Goal: Information Seeking & Learning: Learn about a topic

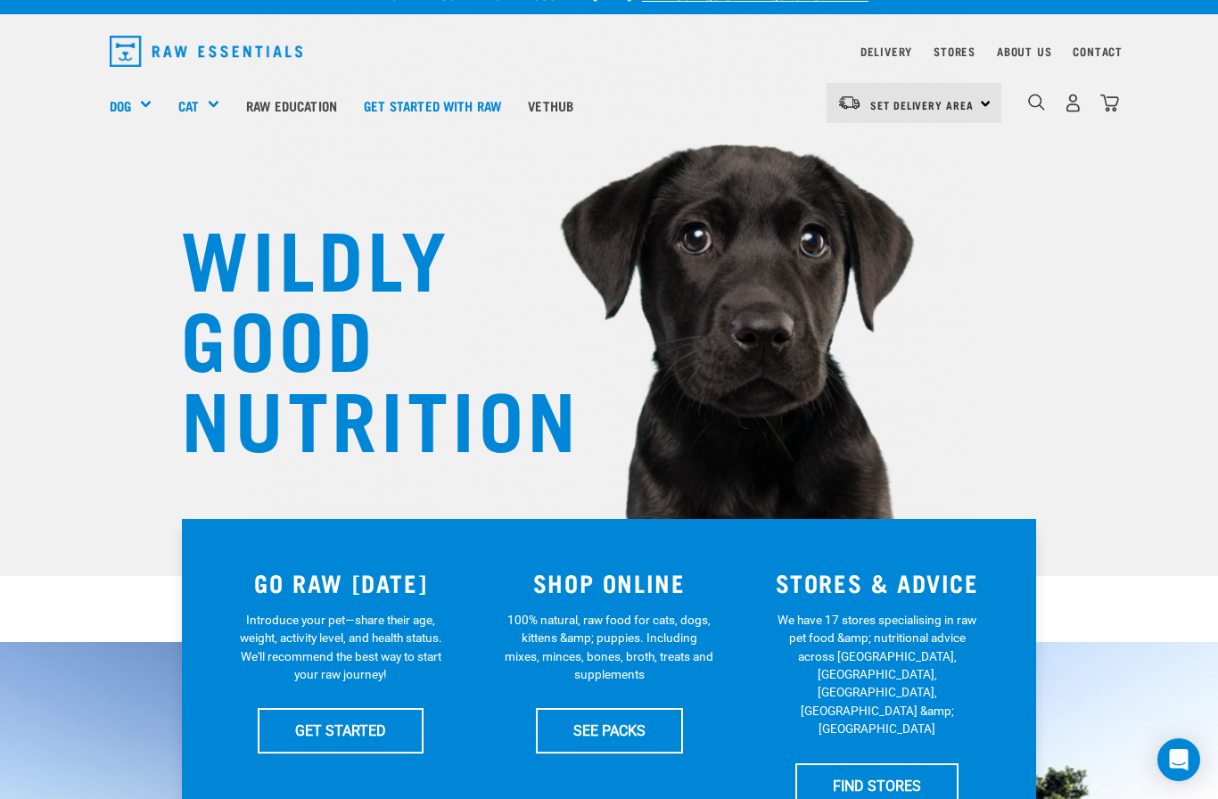
scroll to position [32, 0]
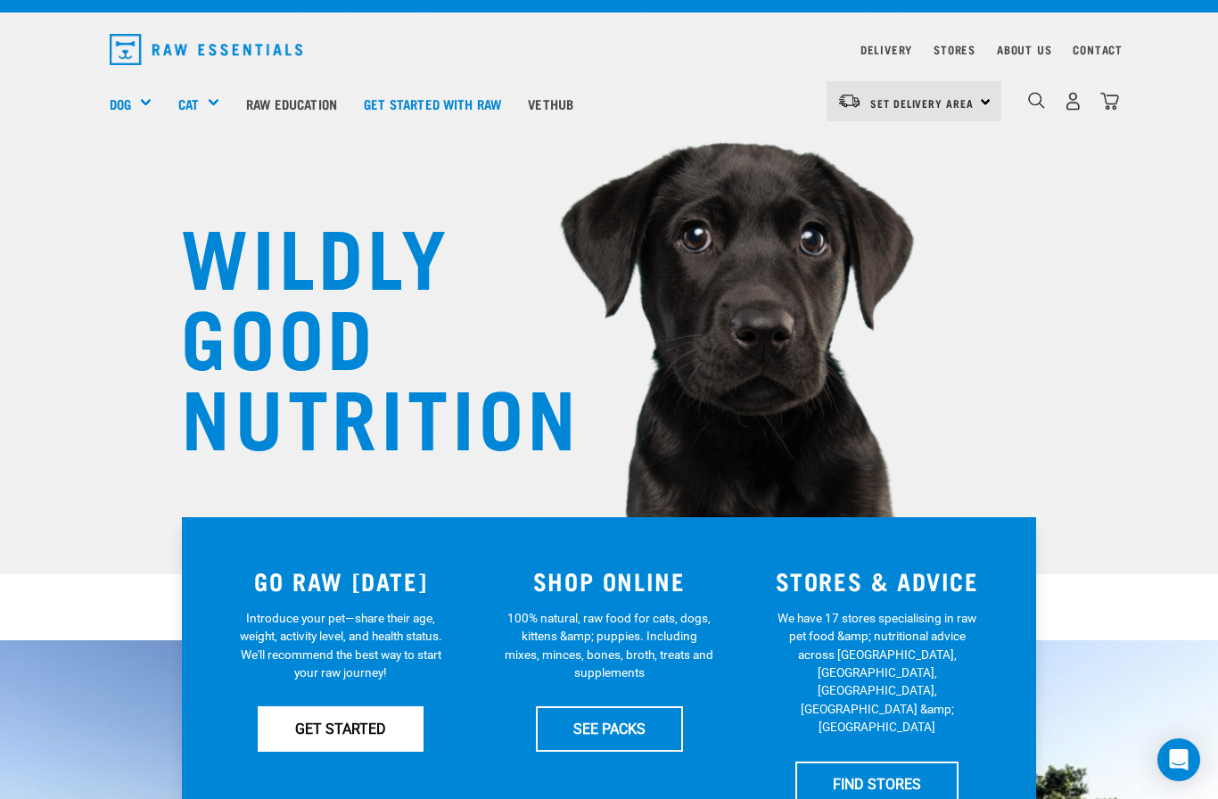
click at [318, 722] on link "GET STARTED" at bounding box center [341, 728] width 166 height 45
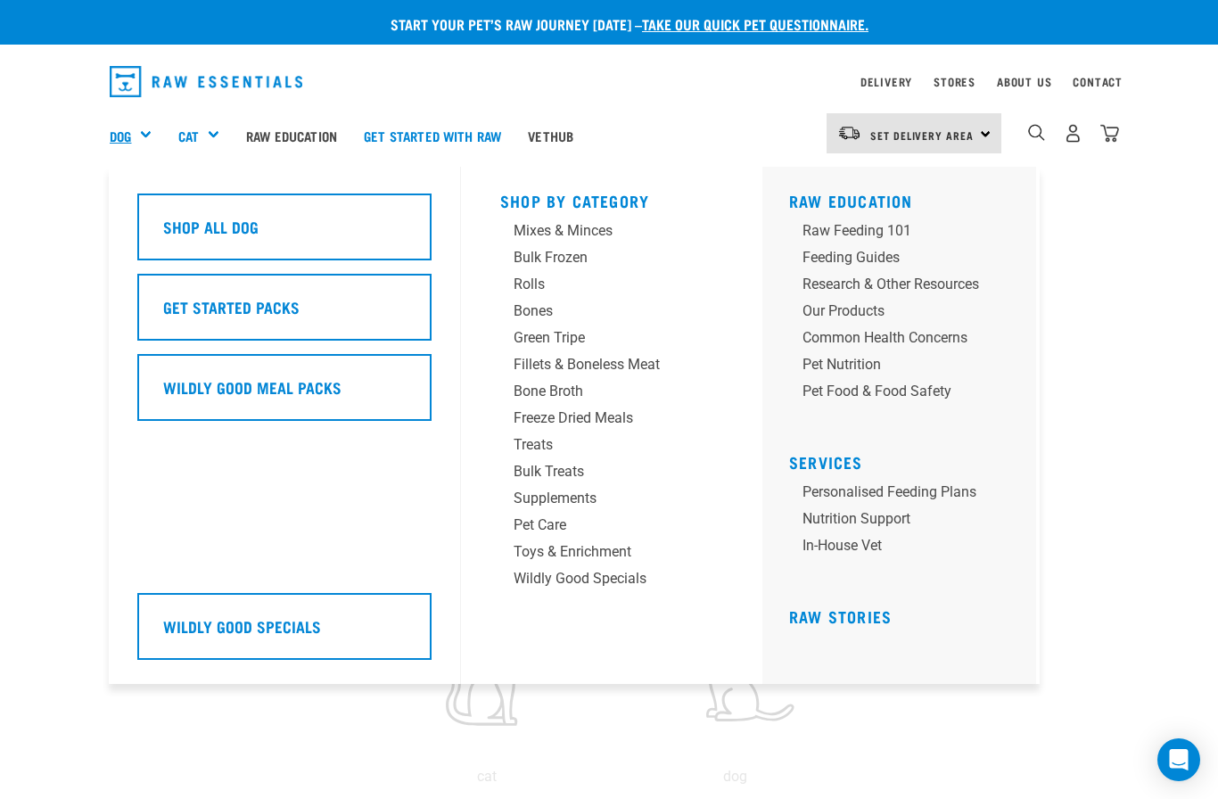
click at [129, 132] on link "Dog" at bounding box center [120, 136] width 21 height 21
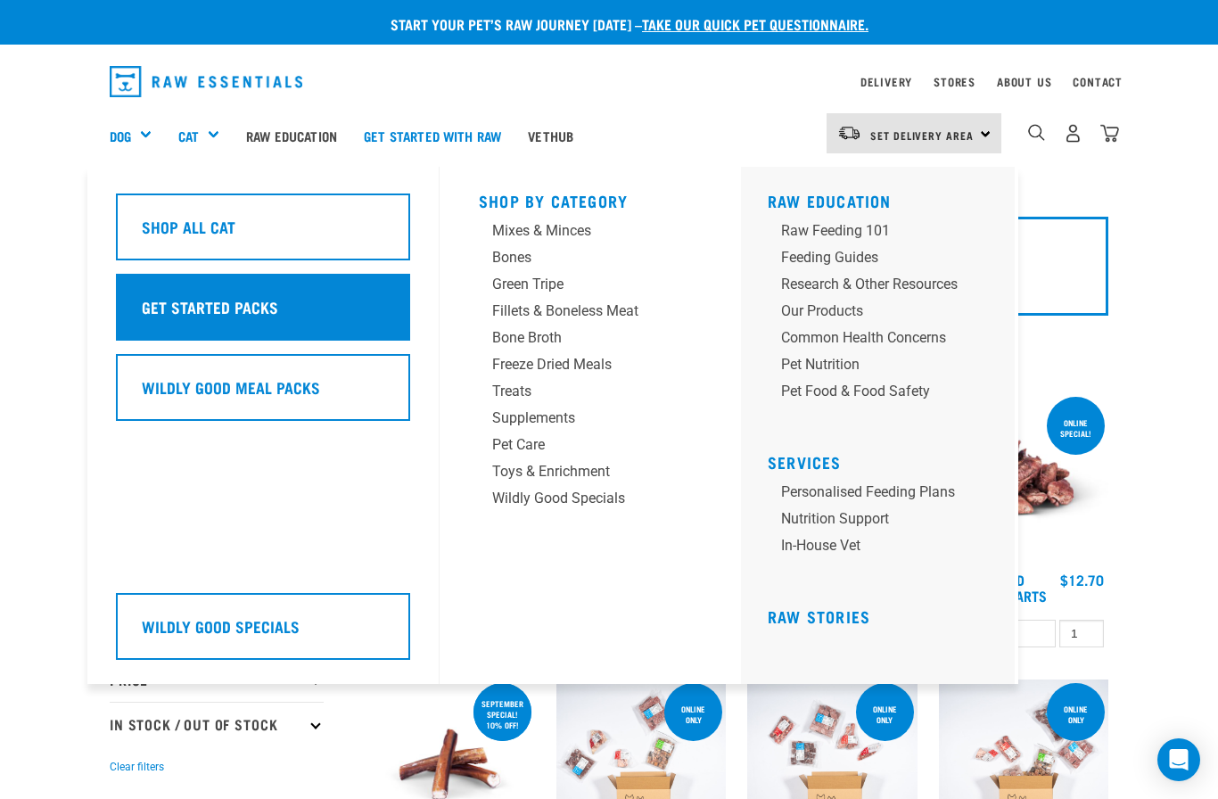
click at [332, 284] on div "Get Started Packs" at bounding box center [263, 307] width 294 height 67
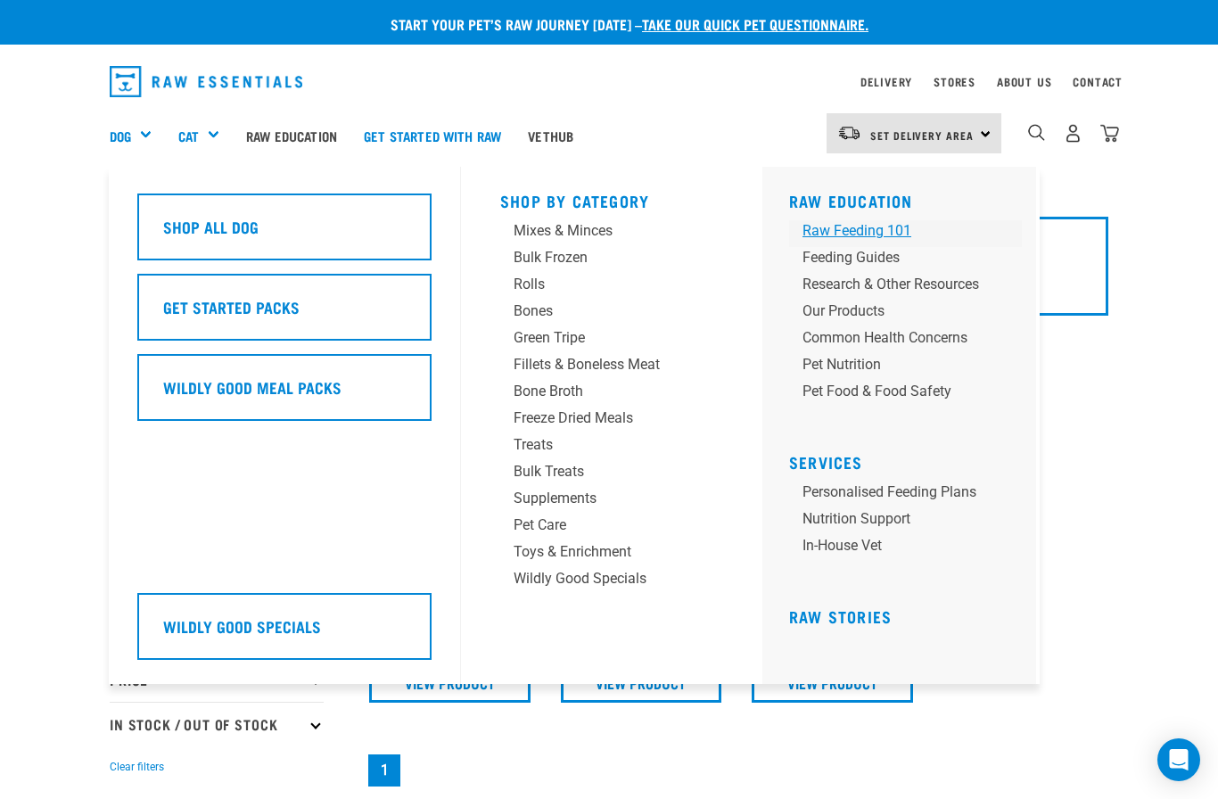
click at [838, 232] on div "Raw Feeding 101" at bounding box center [891, 230] width 177 height 21
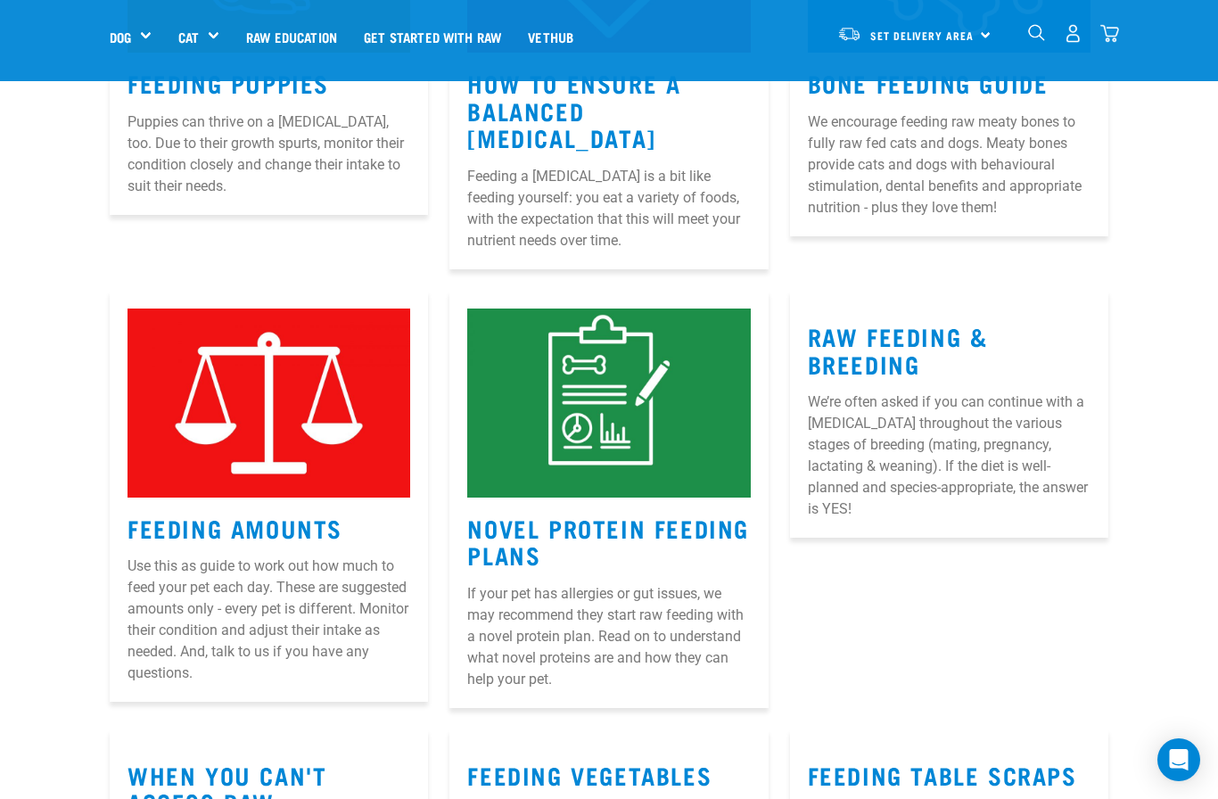
scroll to position [1017, 0]
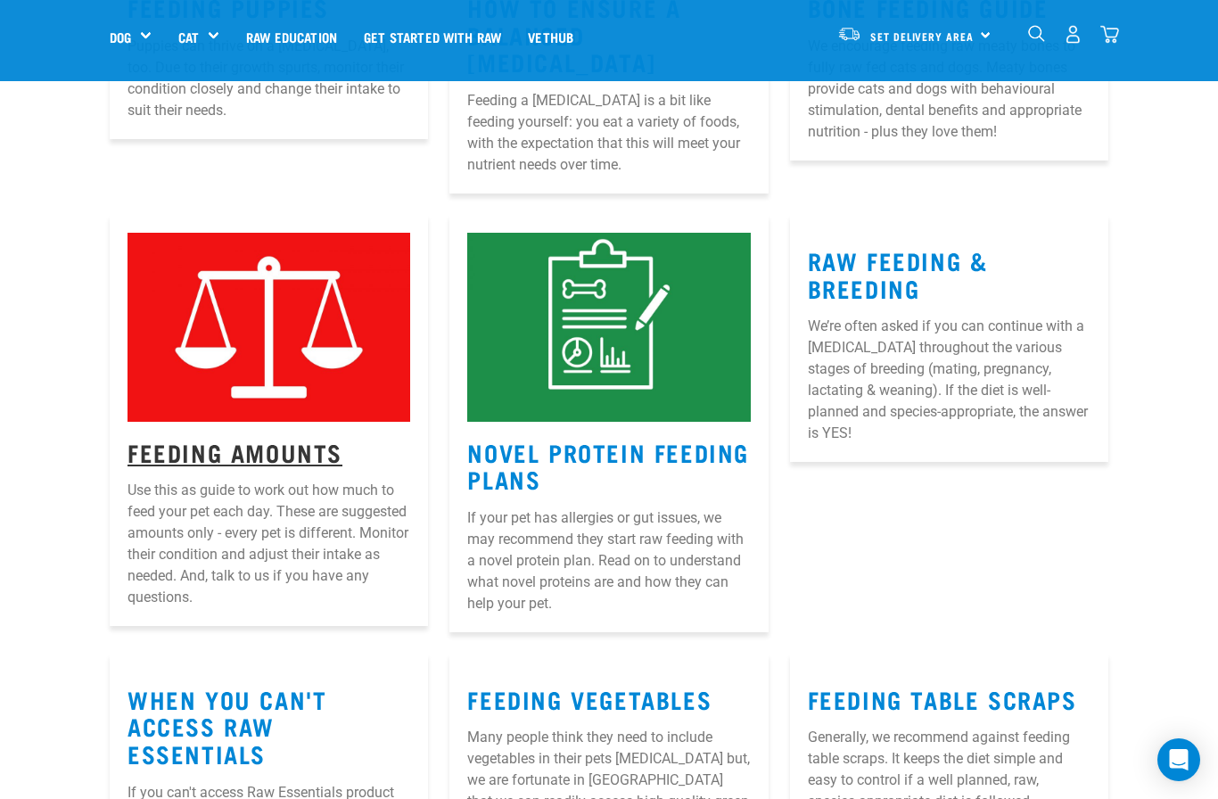
click at [257, 445] on link "Feeding Amounts" at bounding box center [235, 451] width 215 height 13
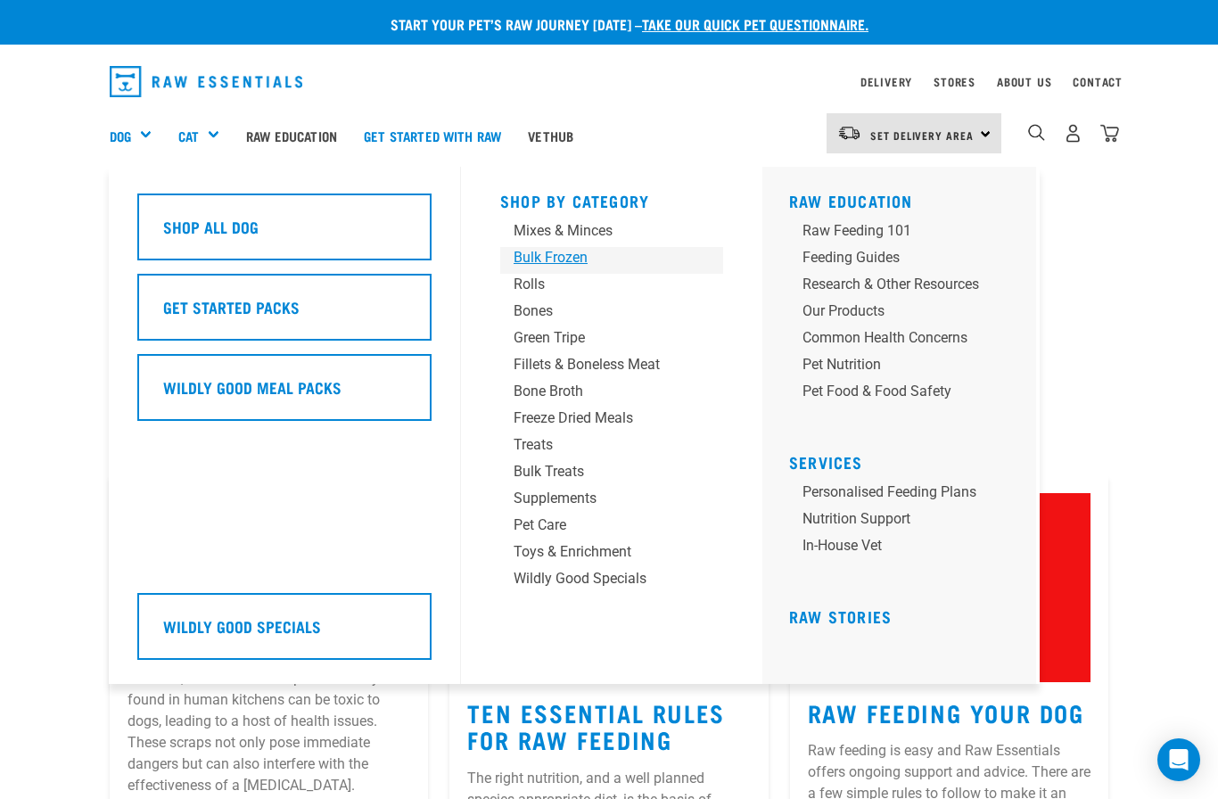
click at [528, 265] on div "Bulk Frozen" at bounding box center [597, 257] width 167 height 21
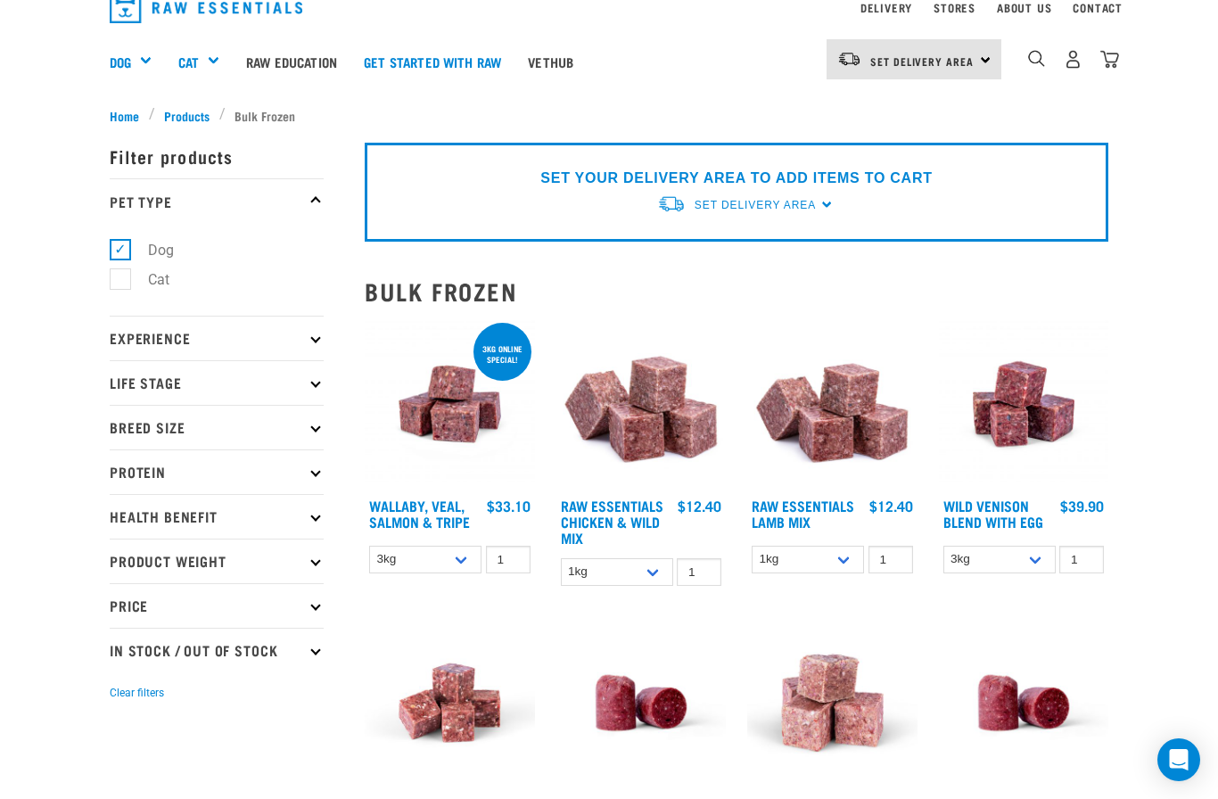
scroll to position [81, 0]
